Goal: Information Seeking & Learning: Learn about a topic

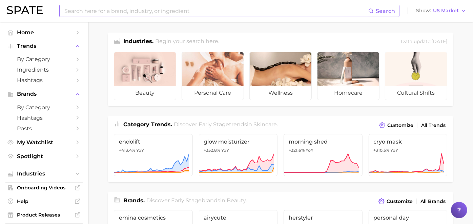
click at [125, 11] on input at bounding box center [216, 11] width 305 height 12
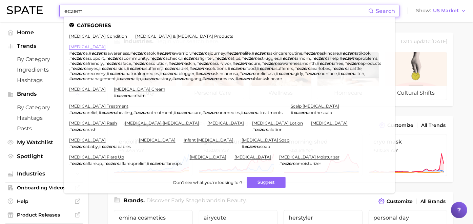
type input "eczem"
click at [71, 48] on link "eczema" at bounding box center [87, 46] width 37 height 5
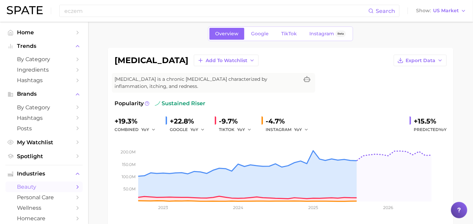
scroll to position [38, 0]
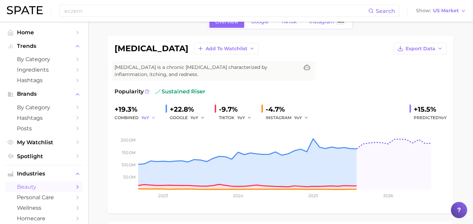
click at [156, 115] on button "YoY" at bounding box center [148, 117] width 15 height 8
